Goal: Find specific page/section: Find specific page/section

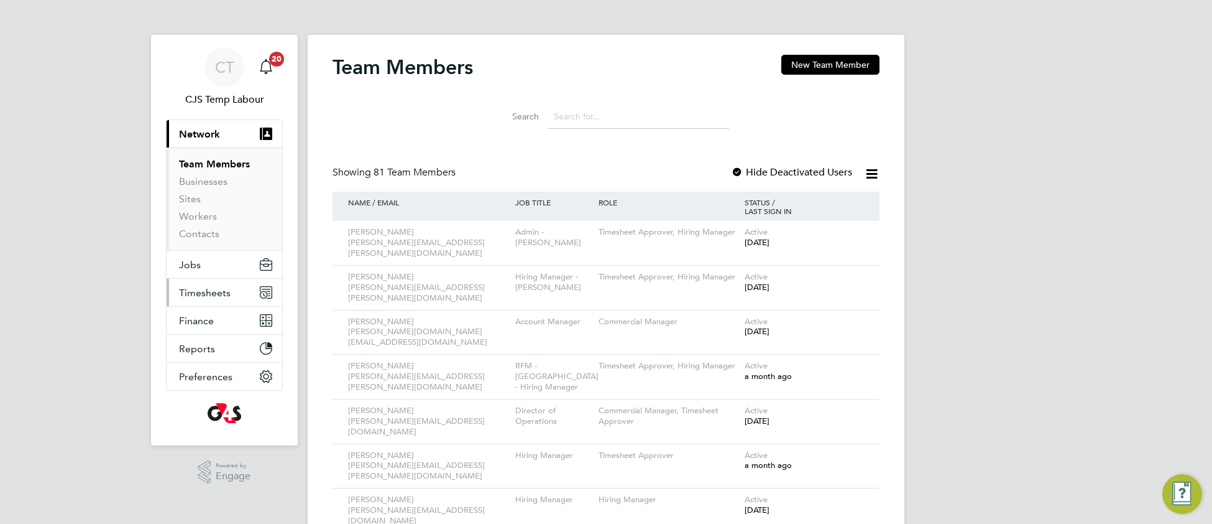
click at [201, 294] on span "Timesheets" at bounding box center [205, 293] width 52 height 12
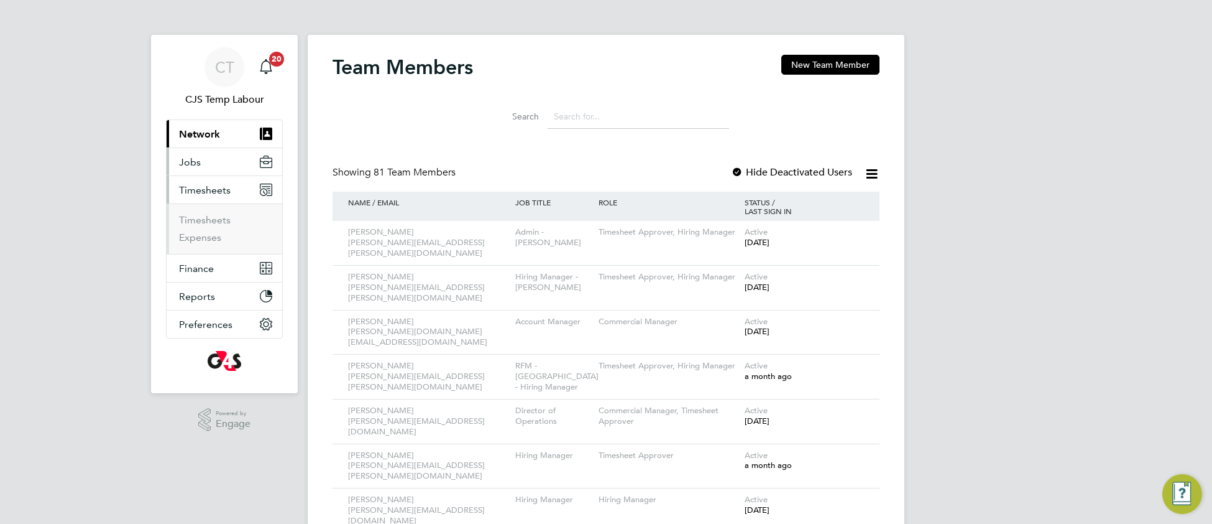
click at [193, 163] on span "Jobs" at bounding box center [190, 162] width 22 height 12
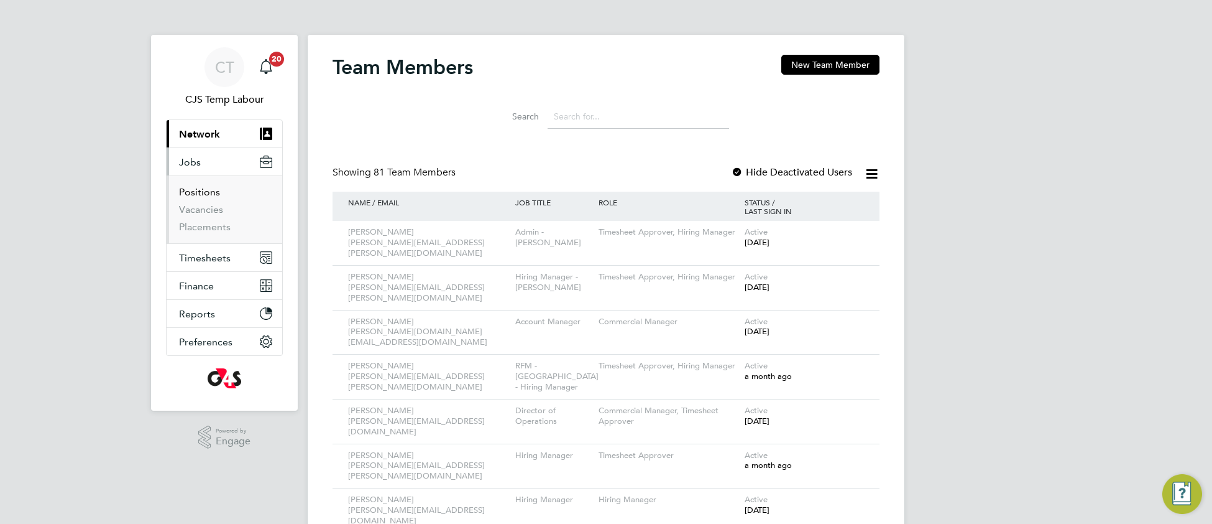
click at [204, 191] on link "Positions" at bounding box center [199, 192] width 41 height 12
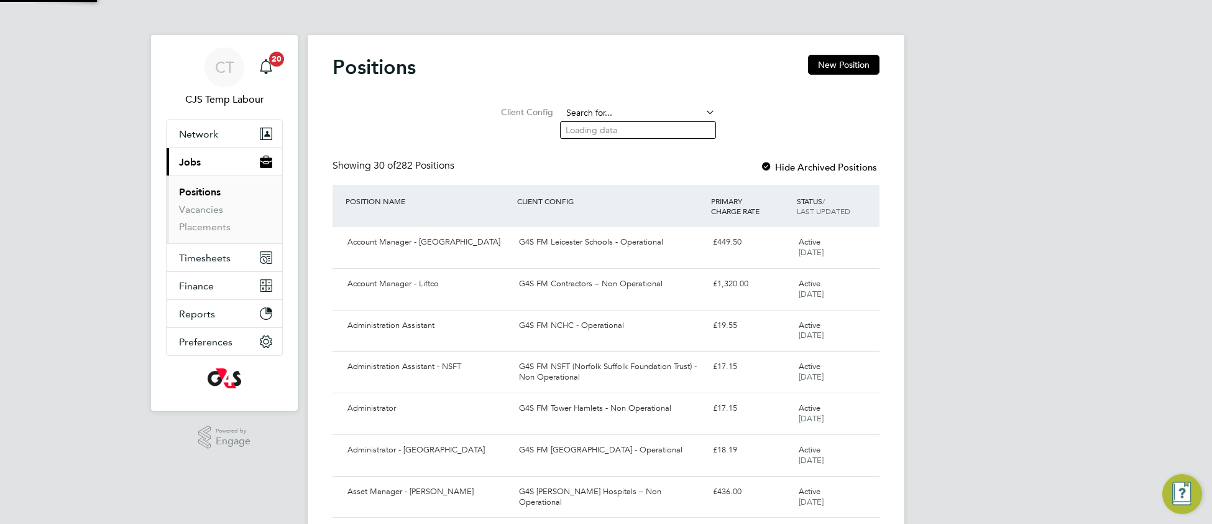
click at [604, 109] on input at bounding box center [639, 112] width 154 height 17
click at [208, 228] on link "Placements" at bounding box center [205, 227] width 52 height 12
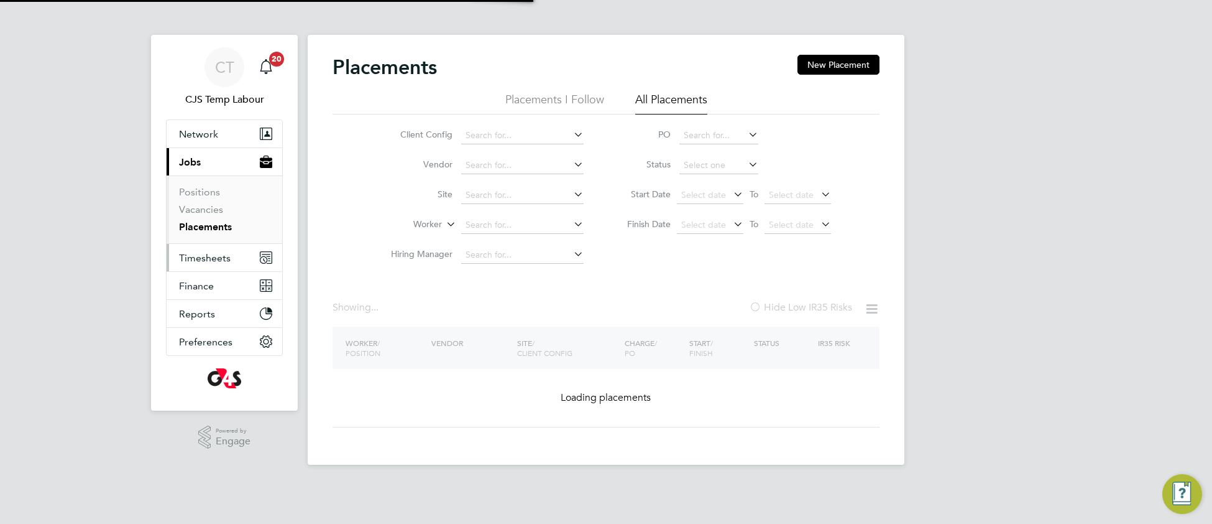
click at [207, 261] on span "Timesheets" at bounding box center [205, 258] width 52 height 12
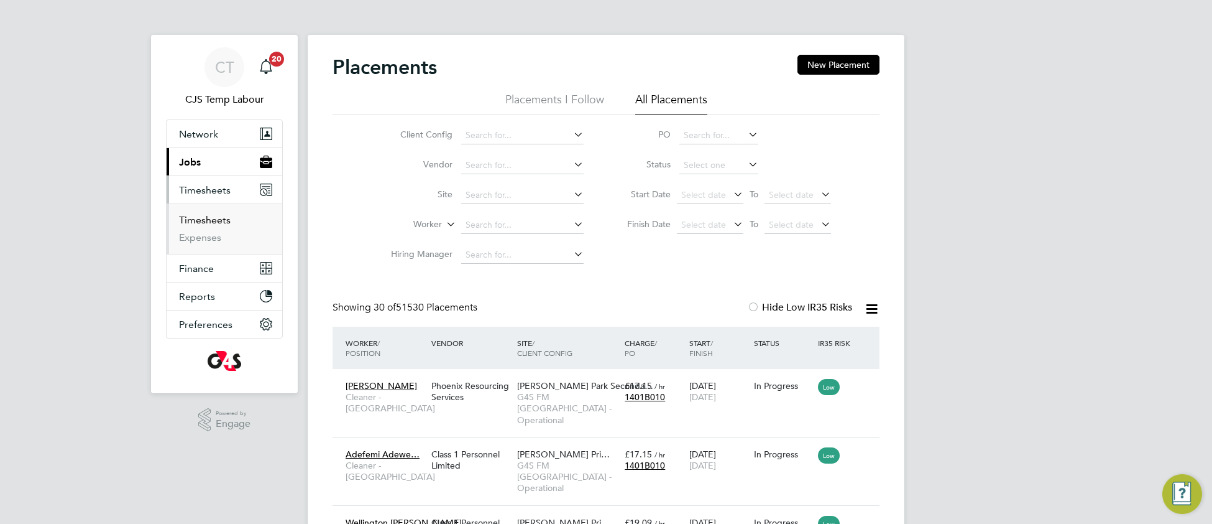
click at [207, 223] on link "Timesheets" at bounding box center [205, 220] width 52 height 12
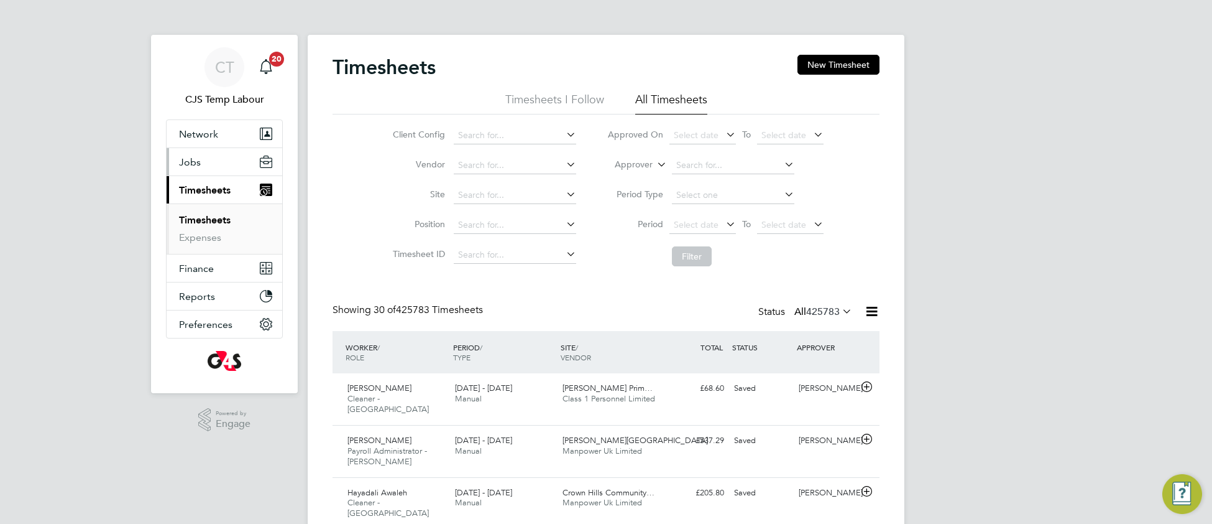
click at [188, 162] on span "Jobs" at bounding box center [190, 162] width 22 height 12
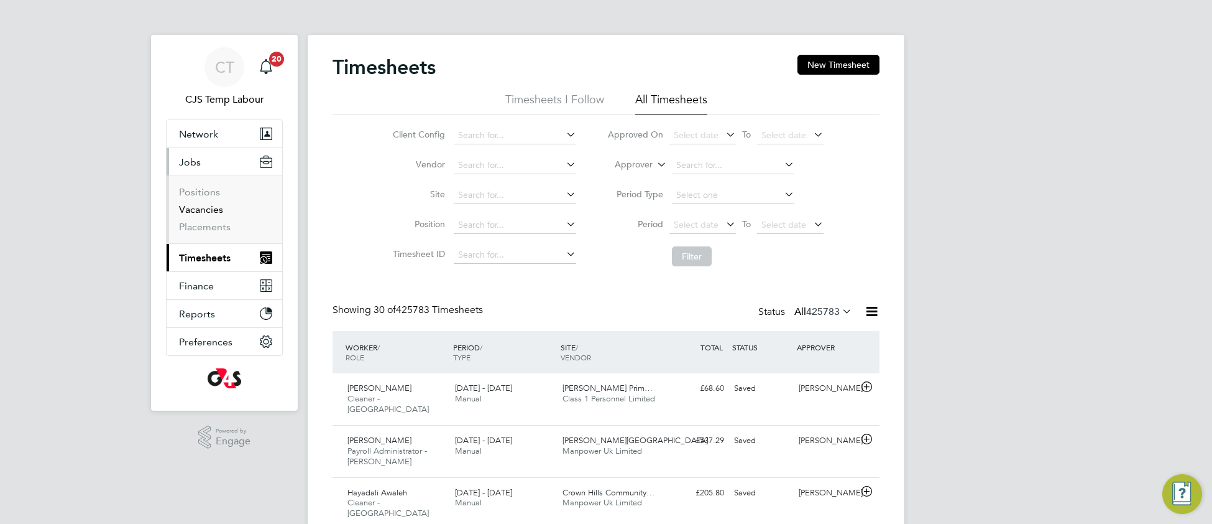
click at [199, 212] on link "Vacancies" at bounding box center [201, 209] width 44 height 12
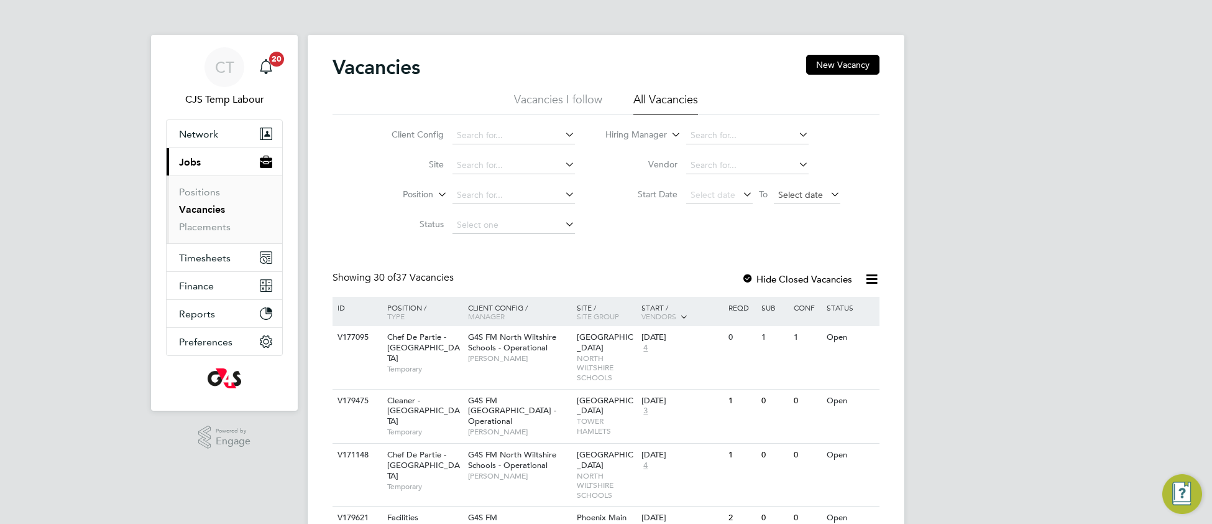
click at [802, 193] on span "Select date" at bounding box center [800, 194] width 45 height 11
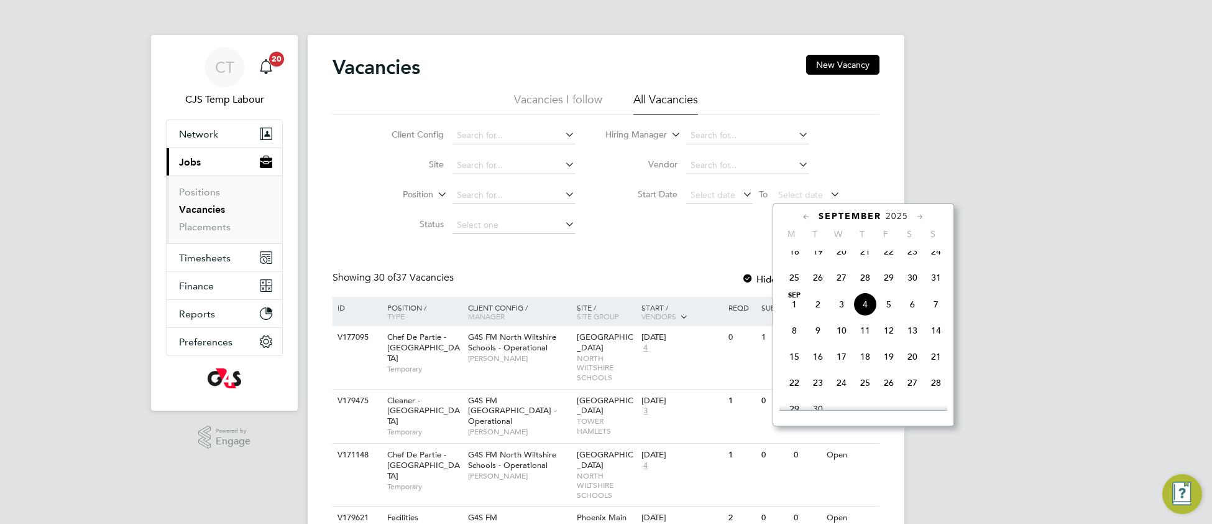
click at [936, 316] on span "7" at bounding box center [937, 304] width 24 height 24
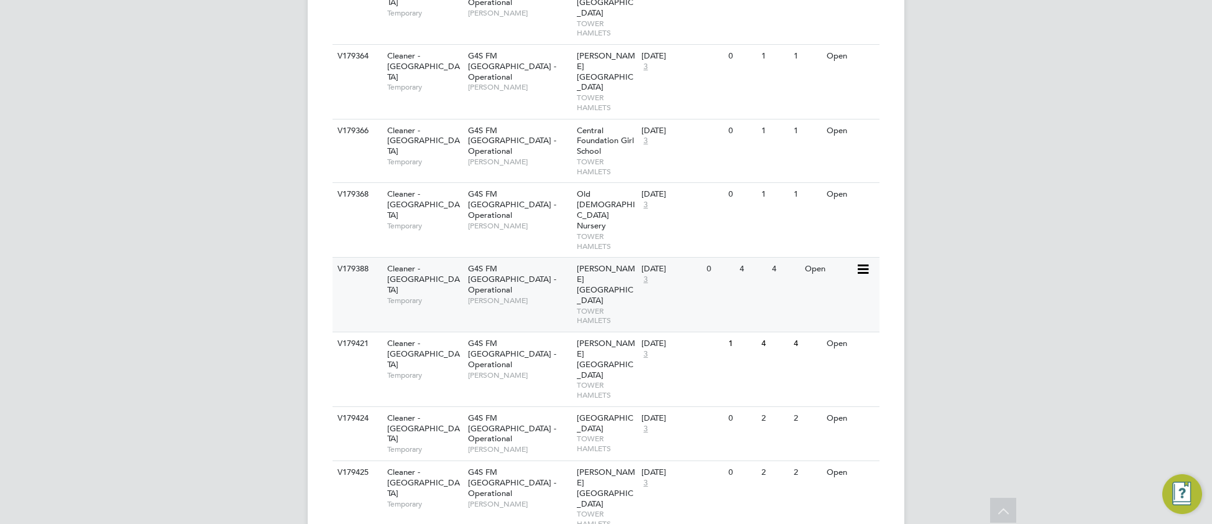
scroll to position [1663, 0]
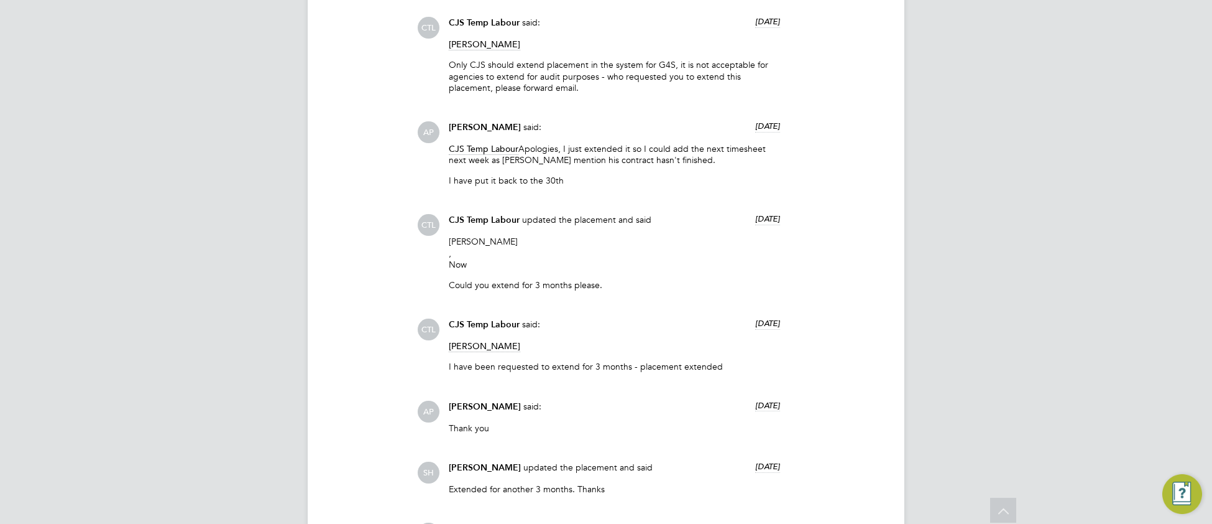
scroll to position [1045, 0]
